Goal: Check status: Check status

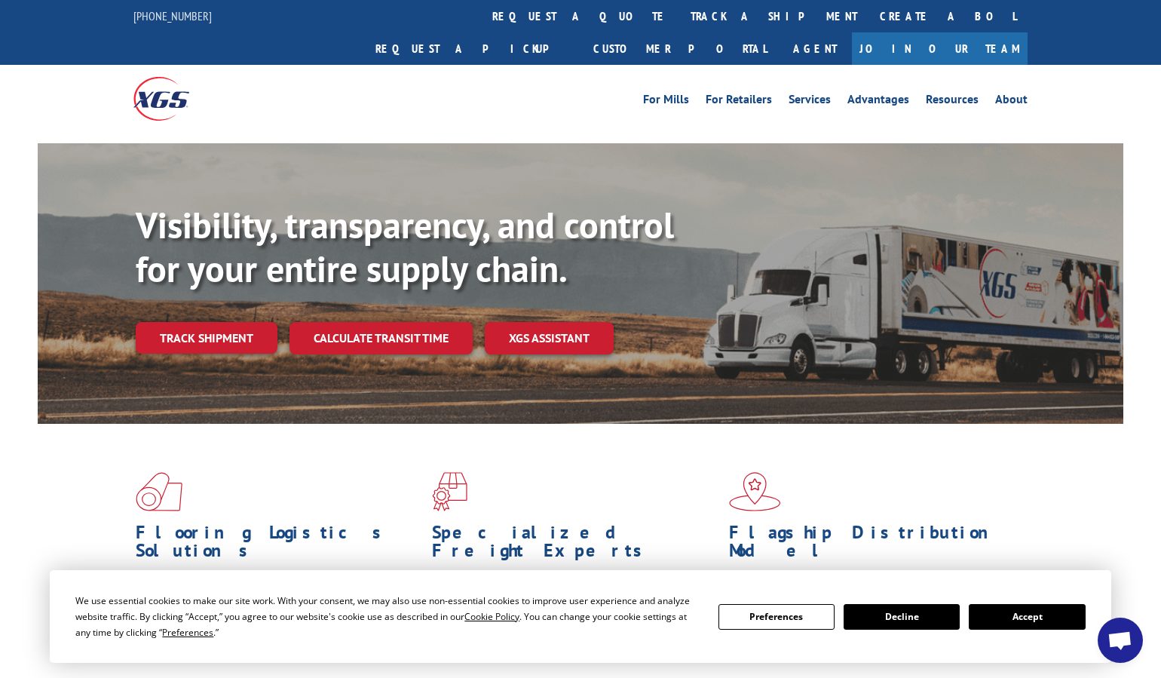
click at [1026, 621] on button "Accept" at bounding box center [1027, 617] width 116 height 26
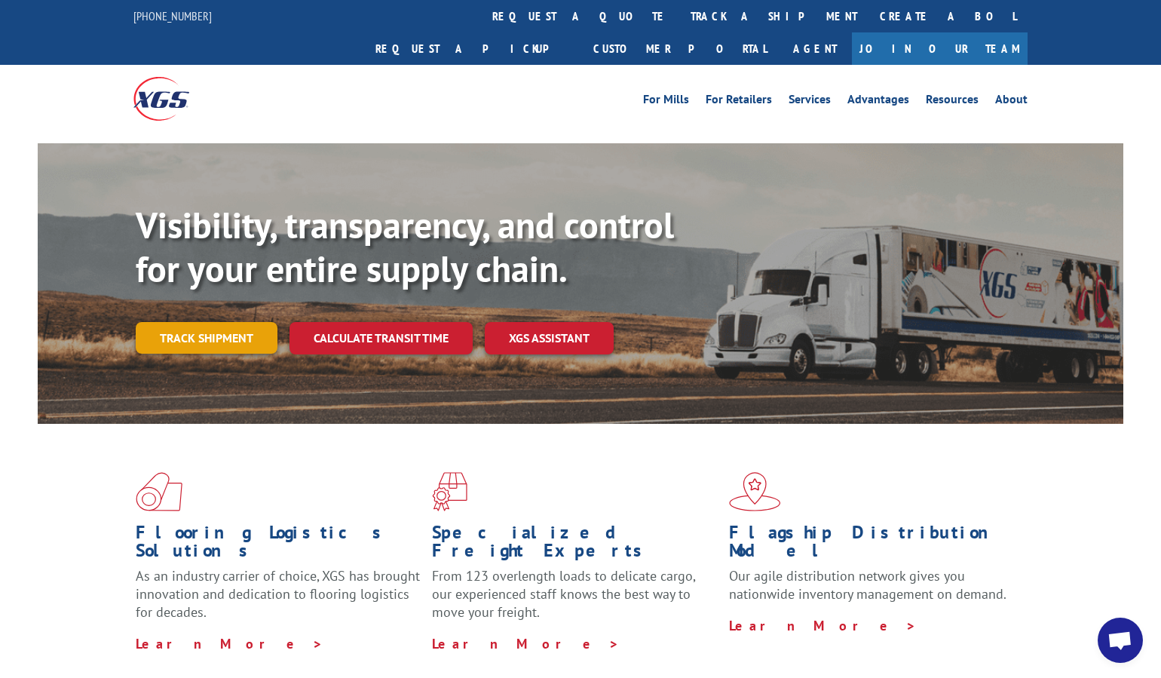
click at [185, 322] on link "Track shipment" at bounding box center [207, 338] width 142 height 32
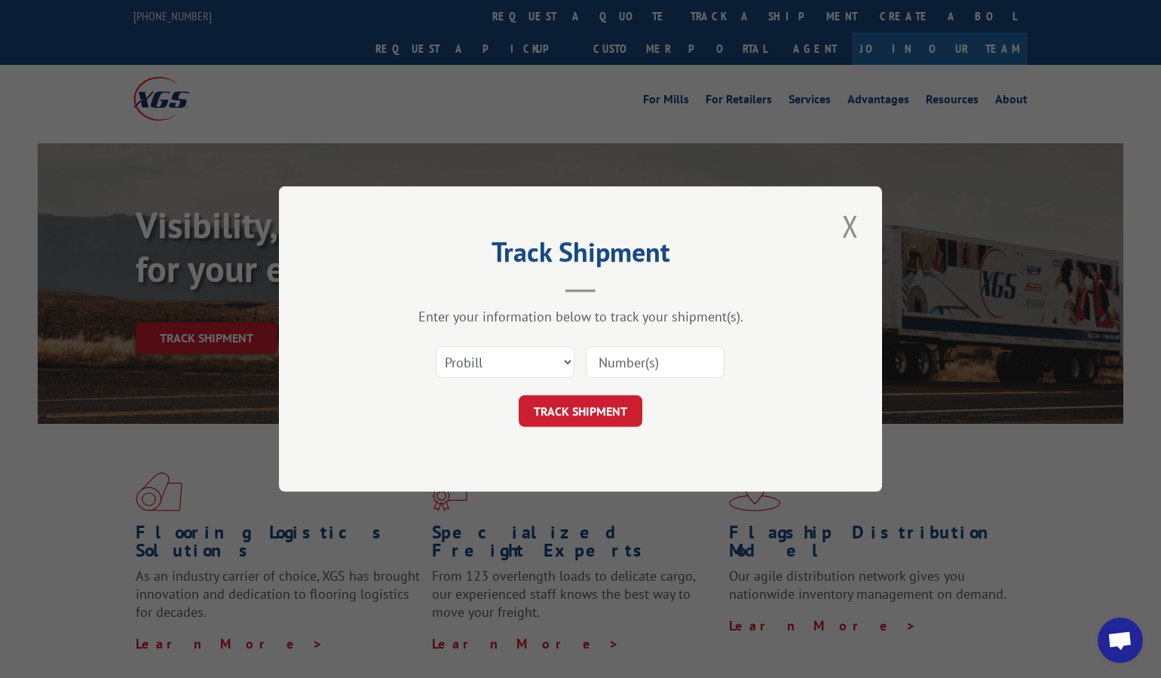
click at [645, 356] on input at bounding box center [655, 362] width 139 height 32
paste input "17156191"
type input "17156191"
click at [567, 359] on select "Select category... Probill BOL PO" at bounding box center [505, 362] width 139 height 32
click at [494, 288] on header "Track Shipment" at bounding box center [580, 266] width 452 height 51
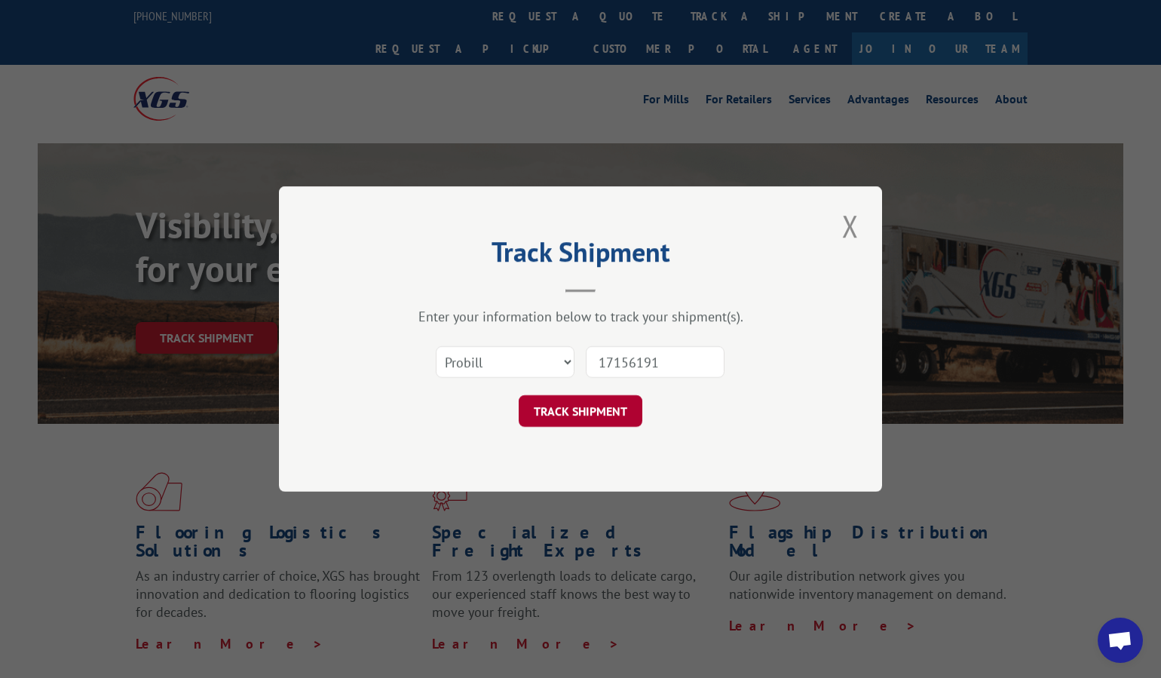
click at [578, 406] on button "TRACK SHIPMENT" at bounding box center [581, 411] width 124 height 32
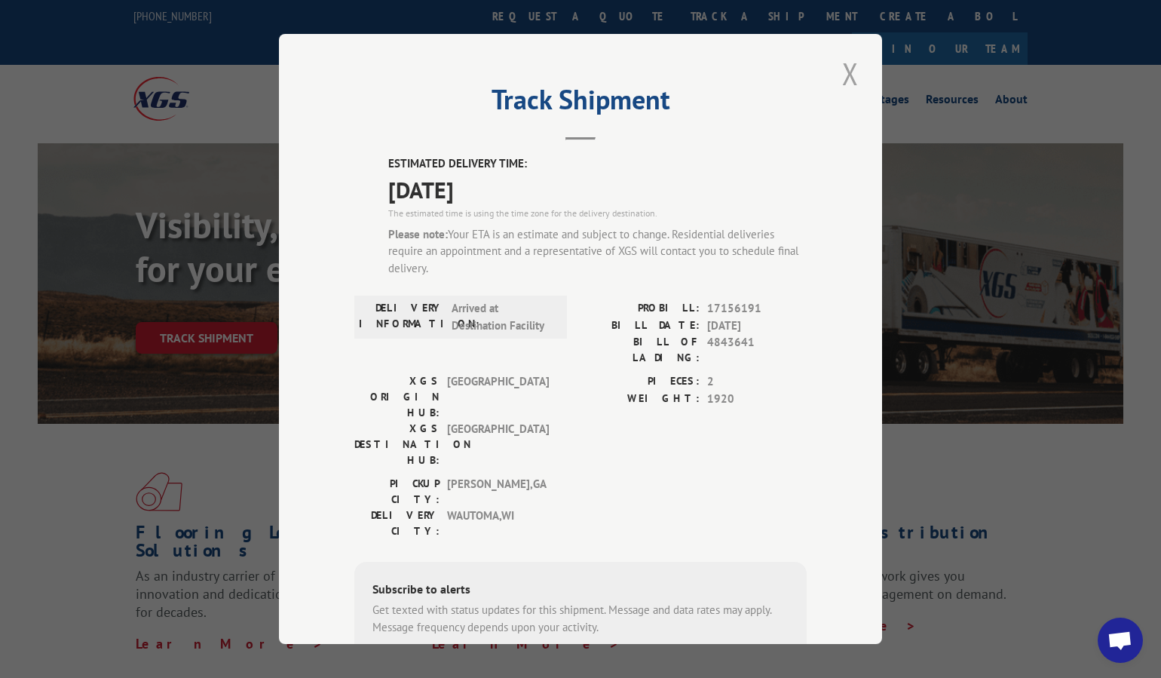
click at [840, 70] on button "Close modal" at bounding box center [851, 73] width 26 height 41
